Goal: Information Seeking & Learning: Learn about a topic

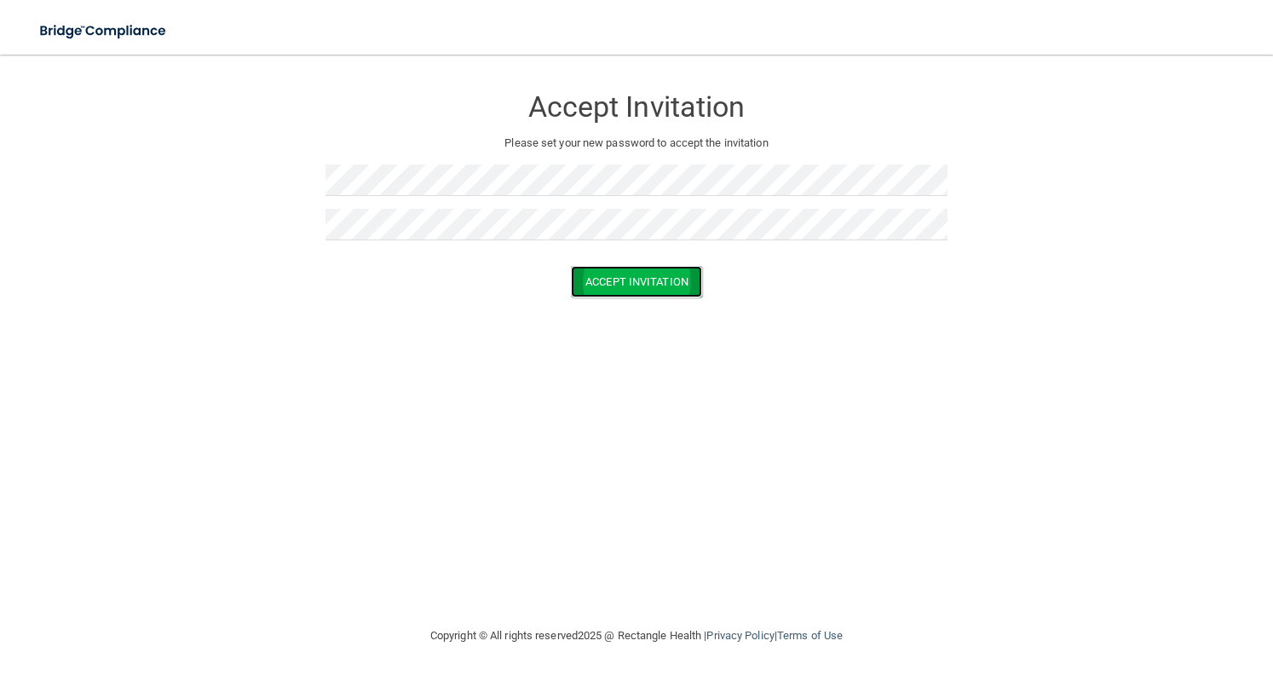
click at [651, 280] on button "Accept Invitation" at bounding box center [636, 282] width 131 height 32
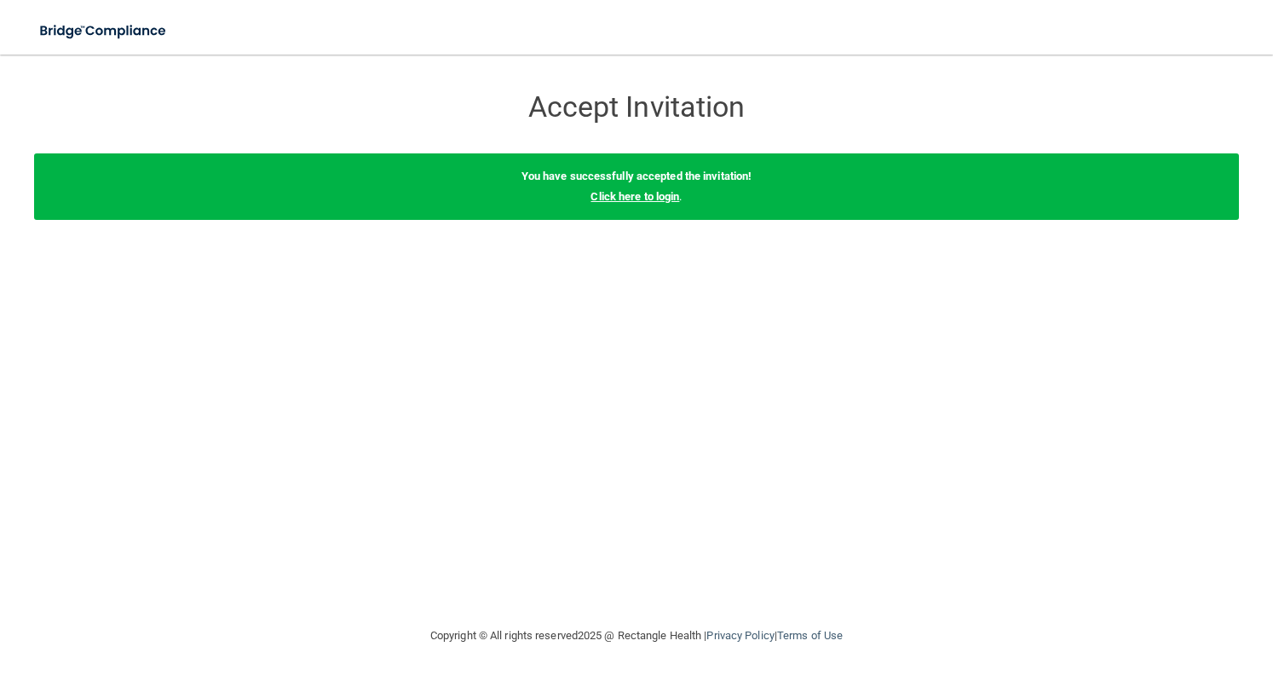
click at [656, 199] on link "Click here to login" at bounding box center [634, 196] width 89 height 13
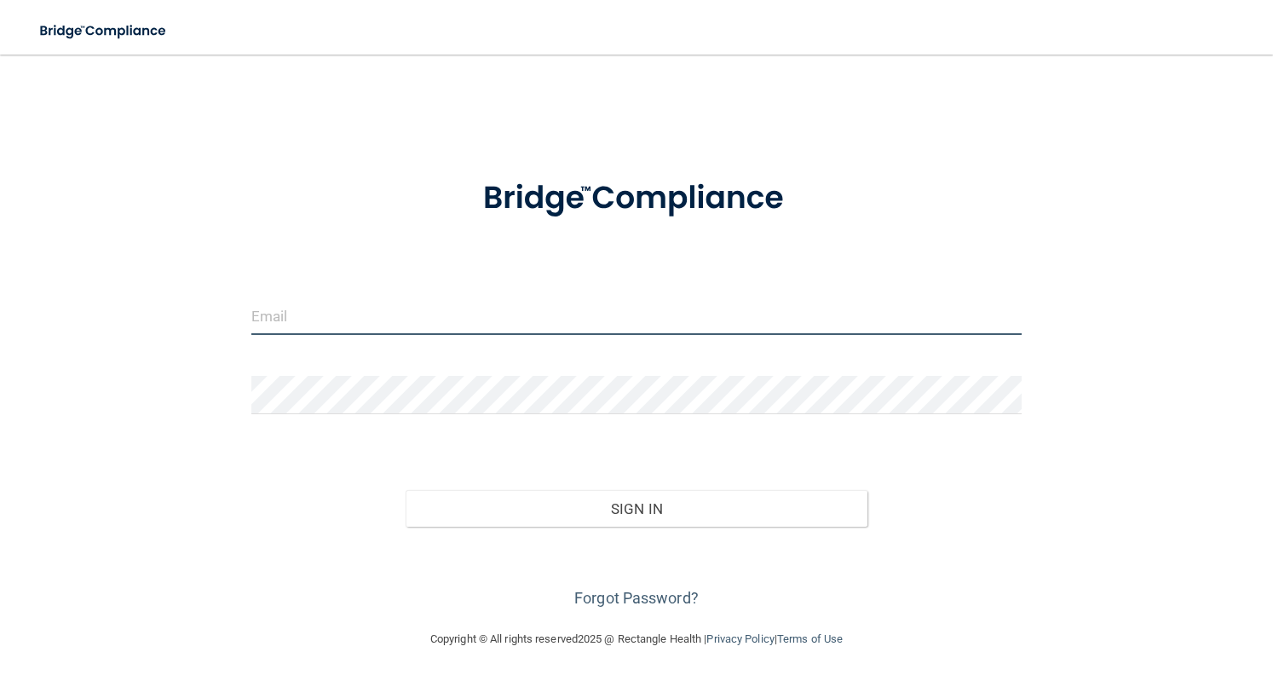
click at [419, 331] on input "email" at bounding box center [636, 315] width 771 height 38
type input "[EMAIL_ADDRESS][DOMAIN_NAME]"
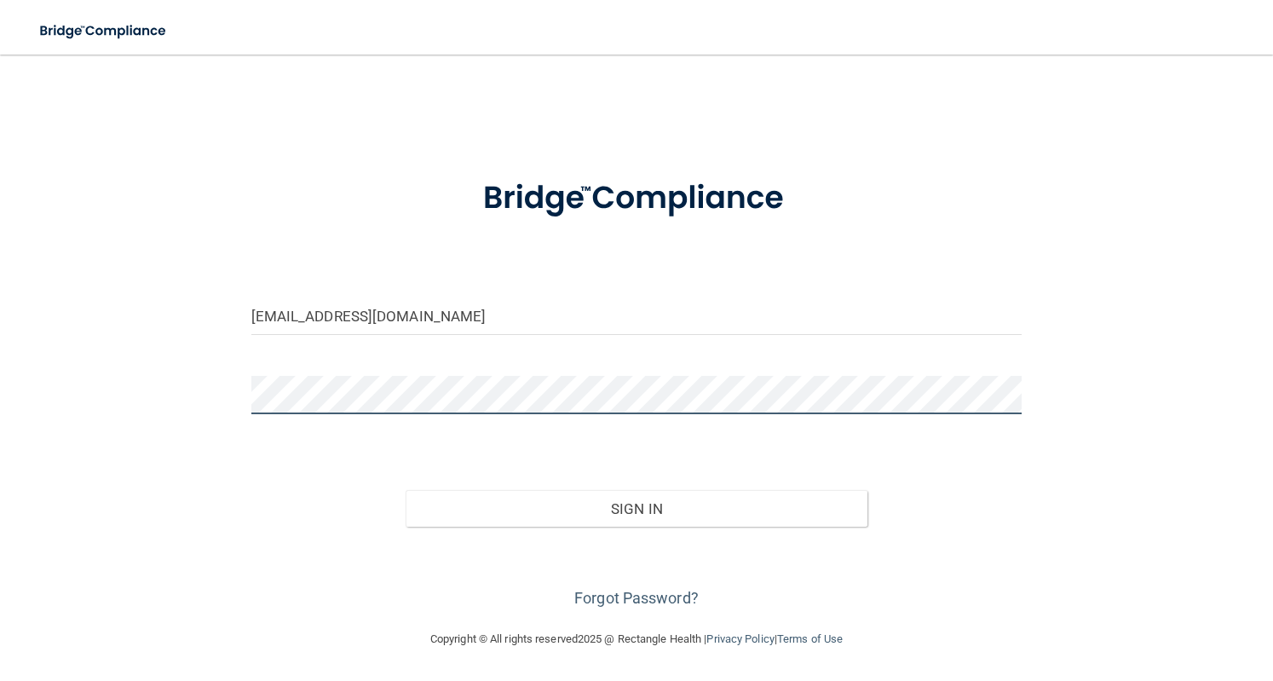
click at [405, 490] on button "Sign In" at bounding box center [636, 508] width 463 height 37
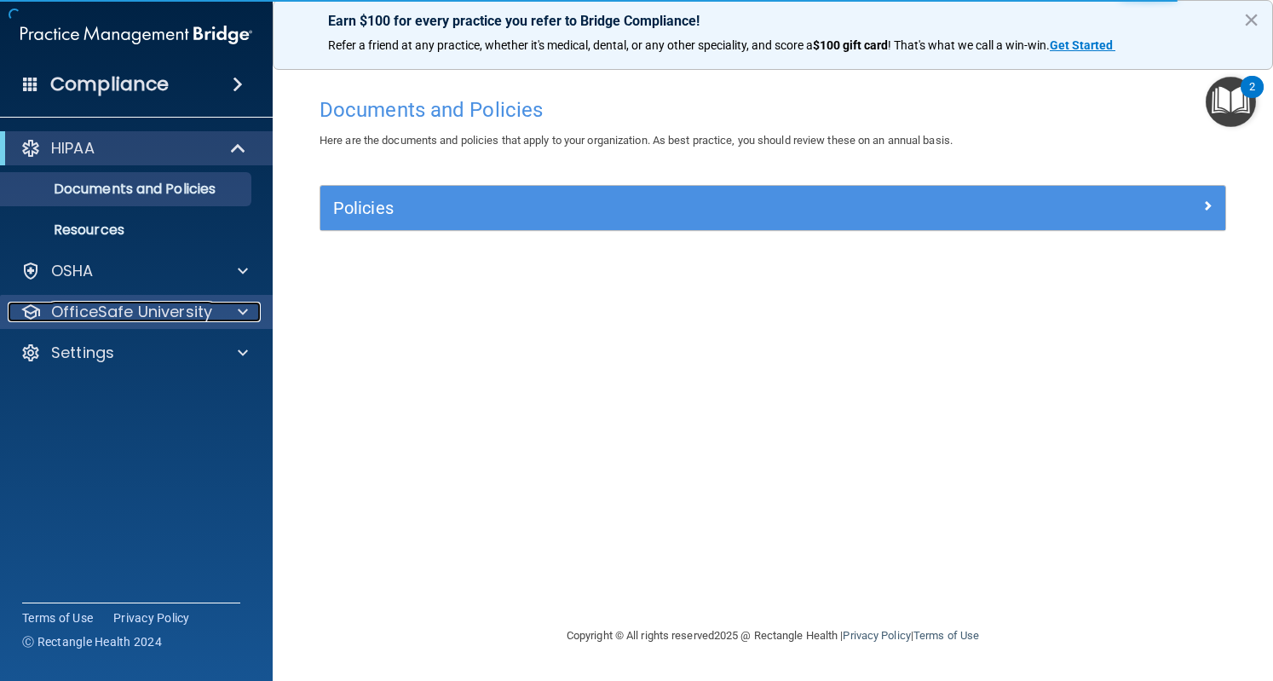
click at [213, 319] on div "OfficeSafe University" at bounding box center [113, 312] width 211 height 20
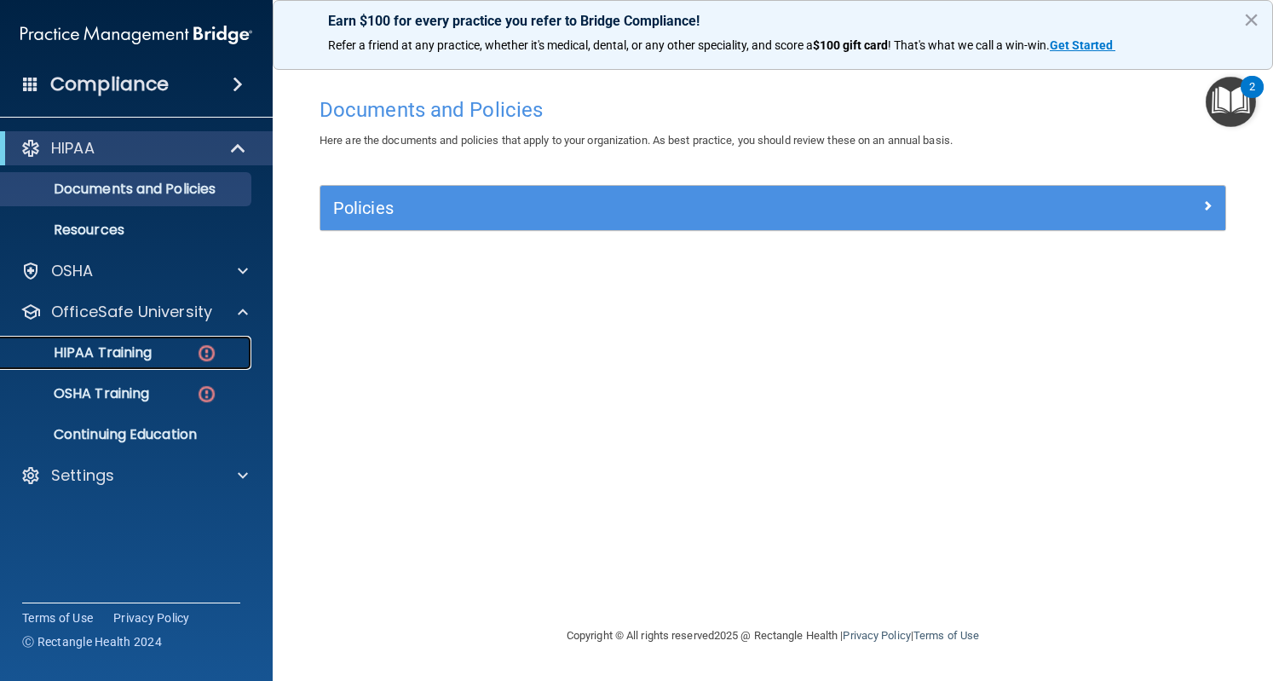
click at [197, 353] on img at bounding box center [206, 352] width 21 height 21
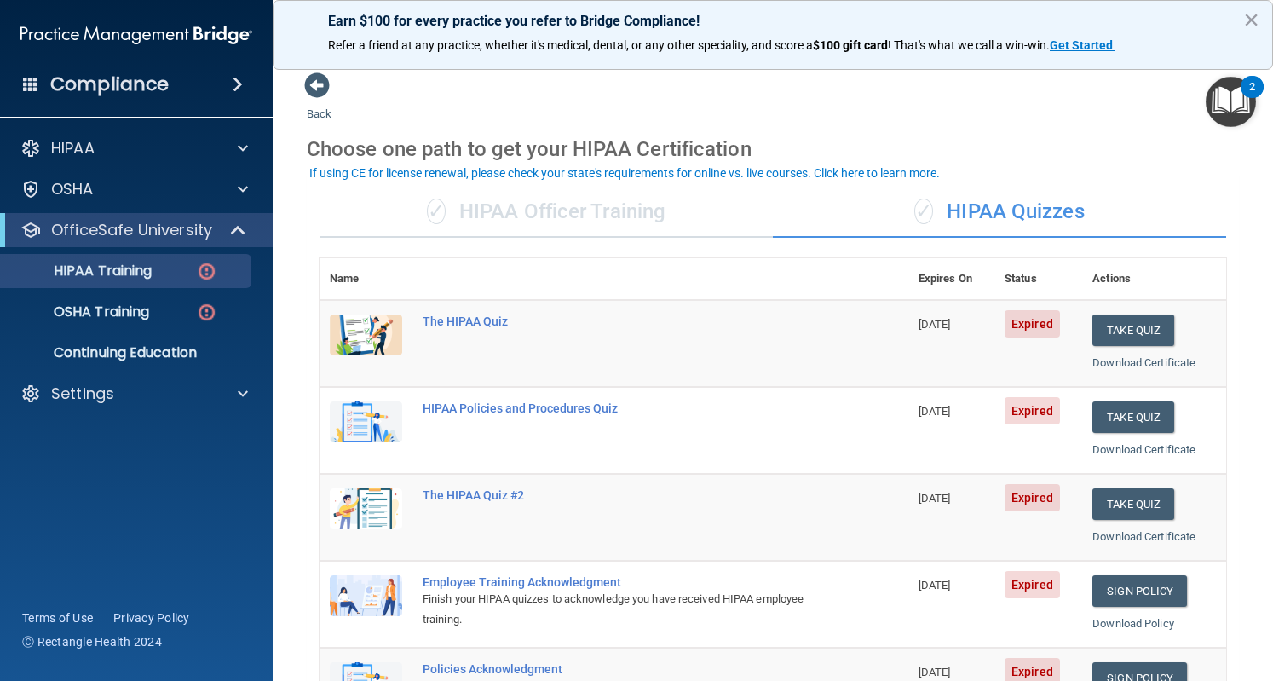
click at [1030, 216] on div "✓ HIPAA Quizzes" at bounding box center [999, 212] width 453 height 51
